Goal: Transaction & Acquisition: Download file/media

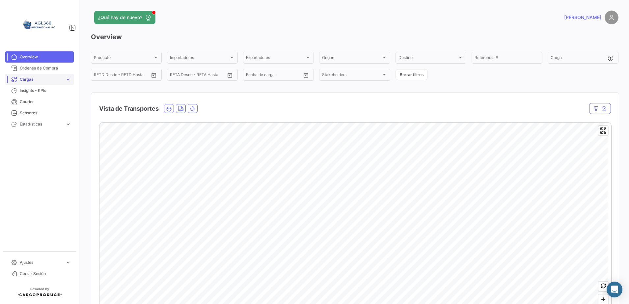
click at [53, 81] on span "Cargas" at bounding box center [41, 79] width 43 height 6
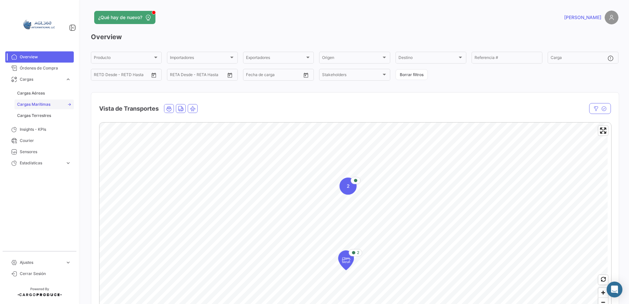
click at [38, 106] on span "Cargas Marítimas" at bounding box center [33, 104] width 33 height 6
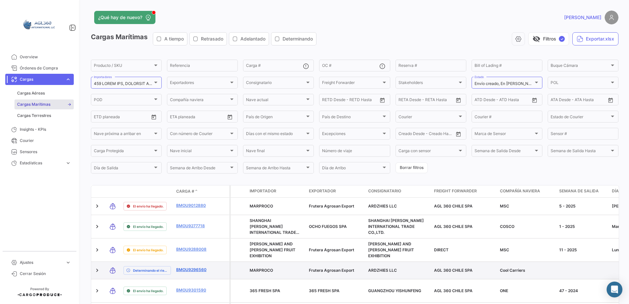
click at [200, 269] on link "BMOU9296560" at bounding box center [193, 270] width 34 height 6
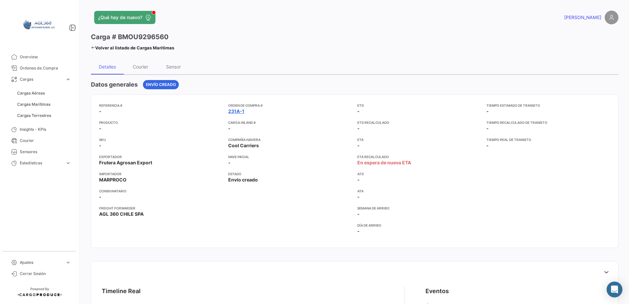
click at [235, 112] on link "231A-1" at bounding box center [236, 111] width 16 height 7
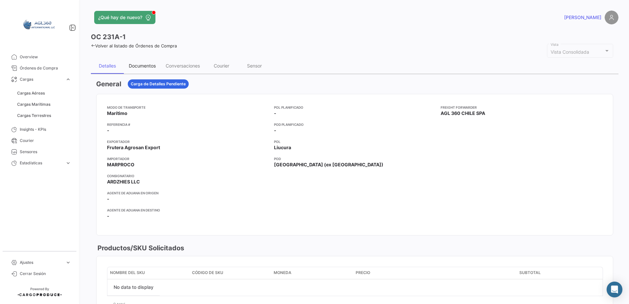
click at [142, 66] on div "Documentos" at bounding box center [142, 66] width 27 height 6
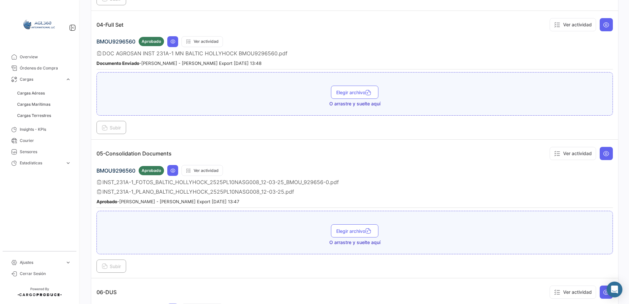
scroll to position [490, 0]
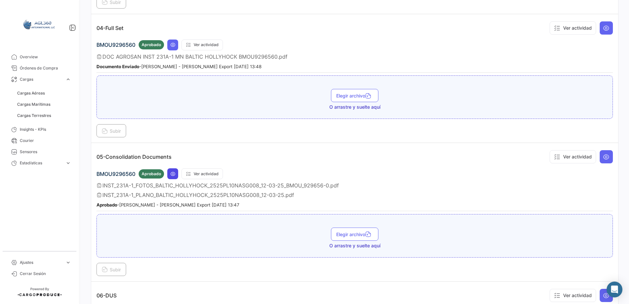
click at [173, 174] on icon at bounding box center [172, 173] width 5 height 5
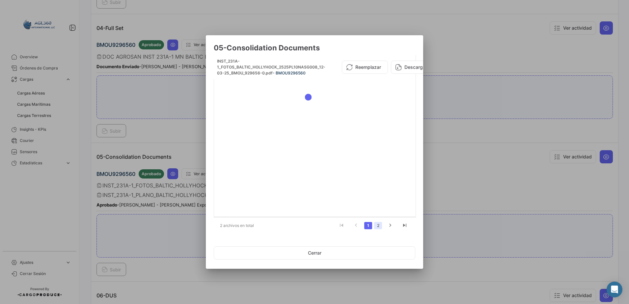
click at [379, 225] on link "2" at bounding box center [378, 225] width 8 height 7
click at [368, 223] on link "1" at bounding box center [368, 225] width 8 height 7
click at [379, 223] on link "2" at bounding box center [378, 225] width 8 height 7
click at [411, 64] on button "Descargar" at bounding box center [412, 67] width 43 height 13
